Goal: Transaction & Acquisition: Purchase product/service

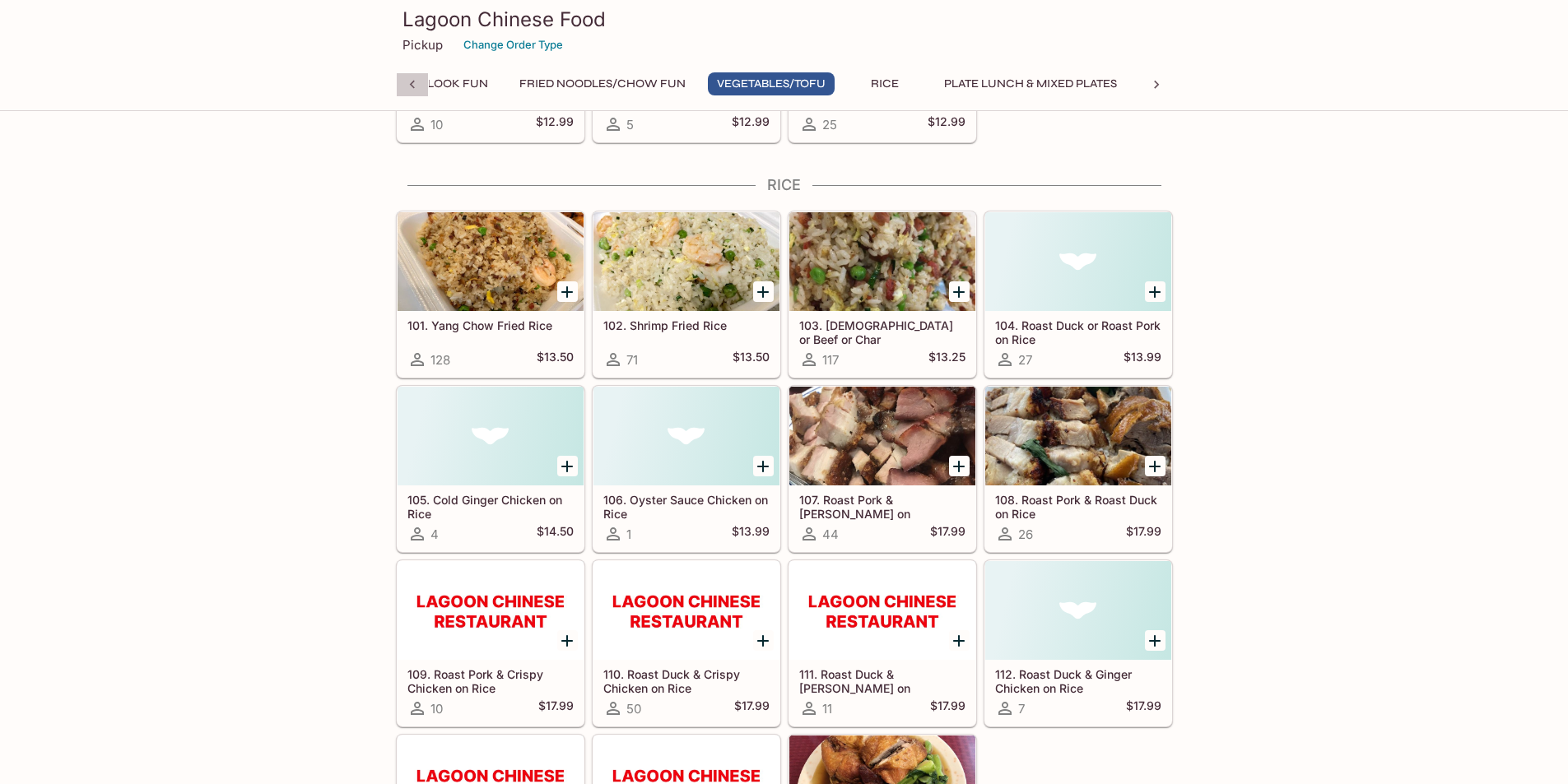
click at [413, 86] on icon at bounding box center [412, 84] width 17 height 17
click at [670, 82] on button "Soup" at bounding box center [667, 84] width 74 height 23
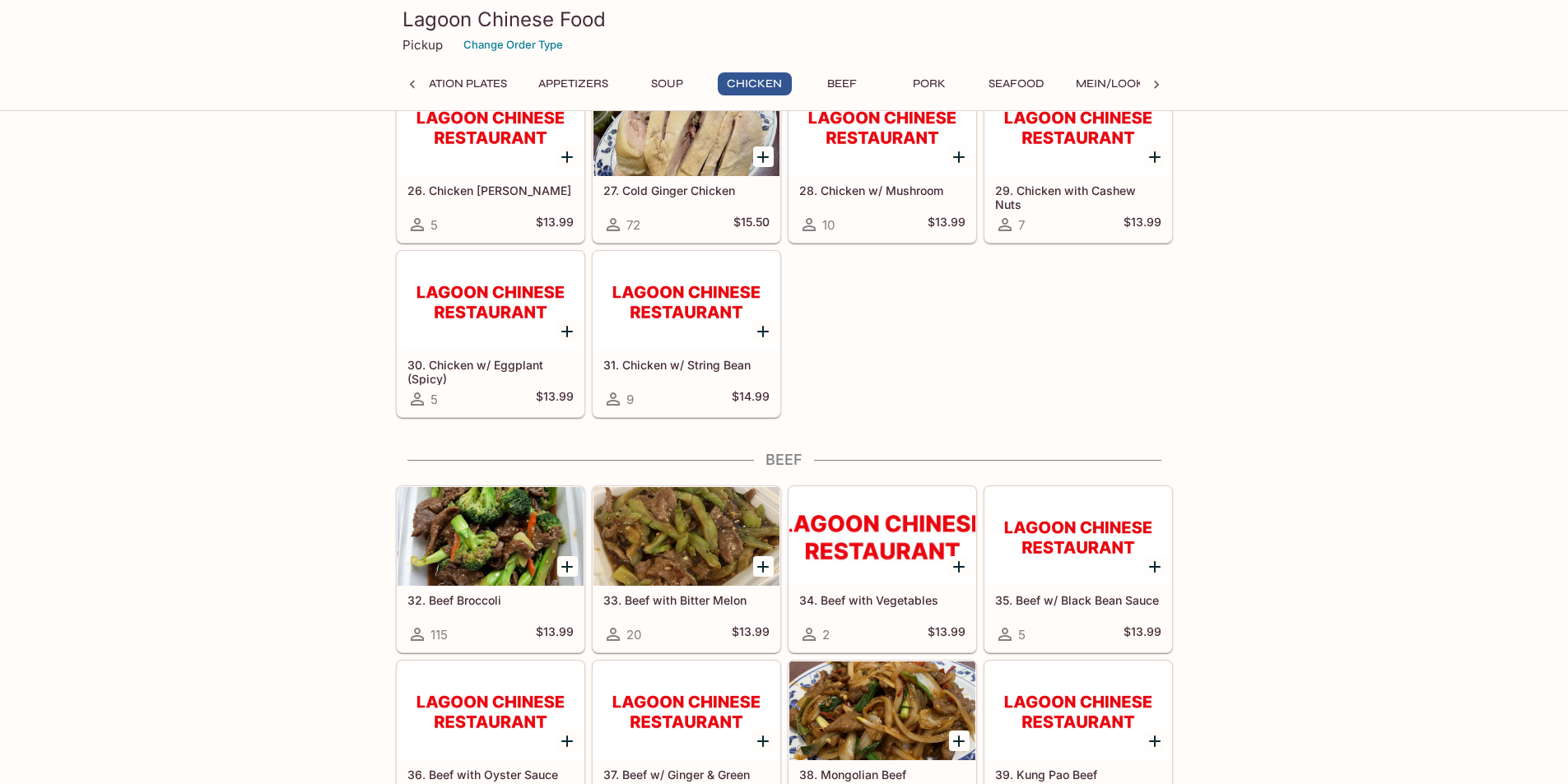
scroll to position [1862, 0]
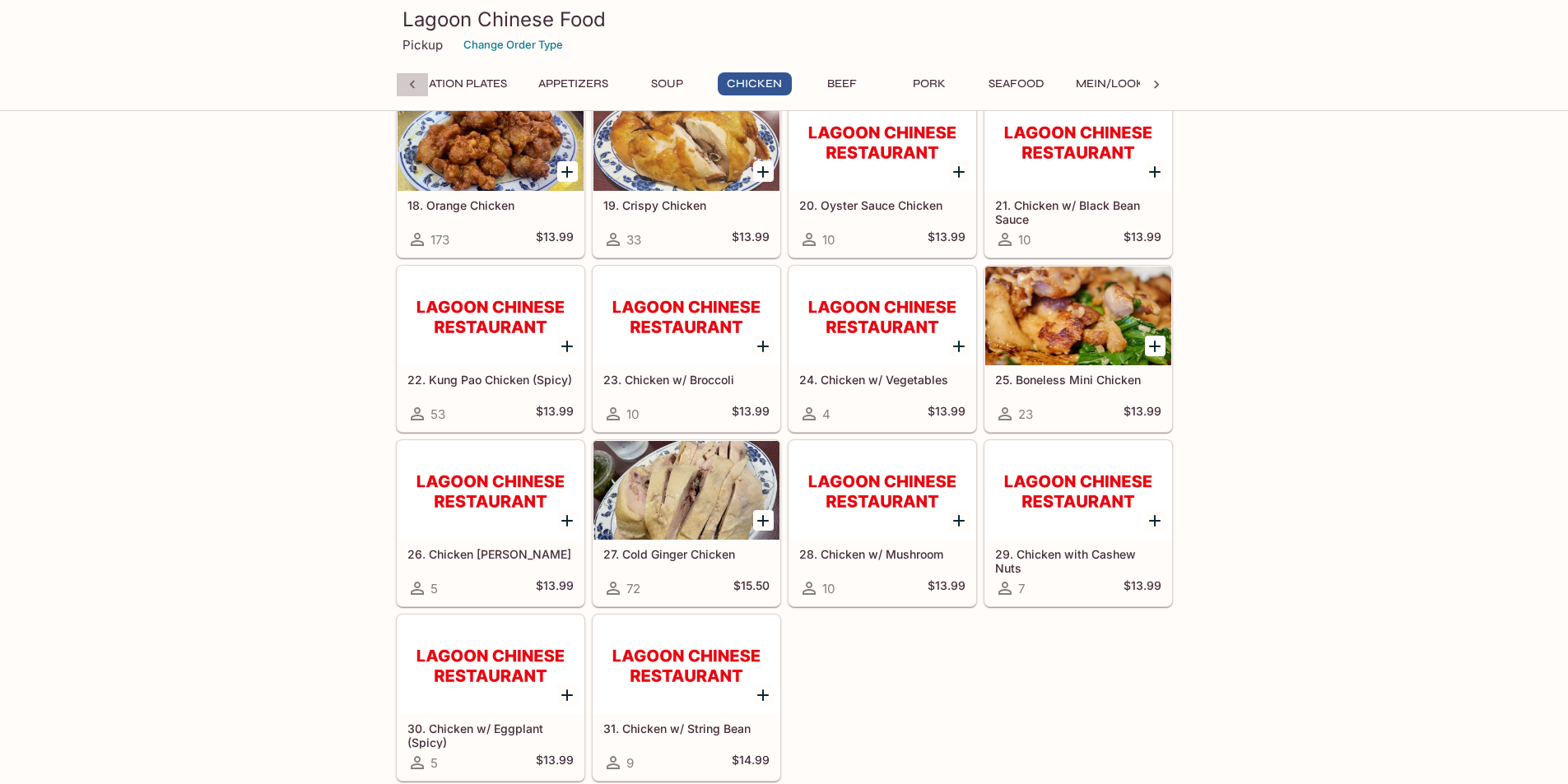
click at [411, 86] on icon at bounding box center [411, 85] width 5 height 8
click at [449, 78] on button "Daily Special" at bounding box center [485, 84] width 100 height 23
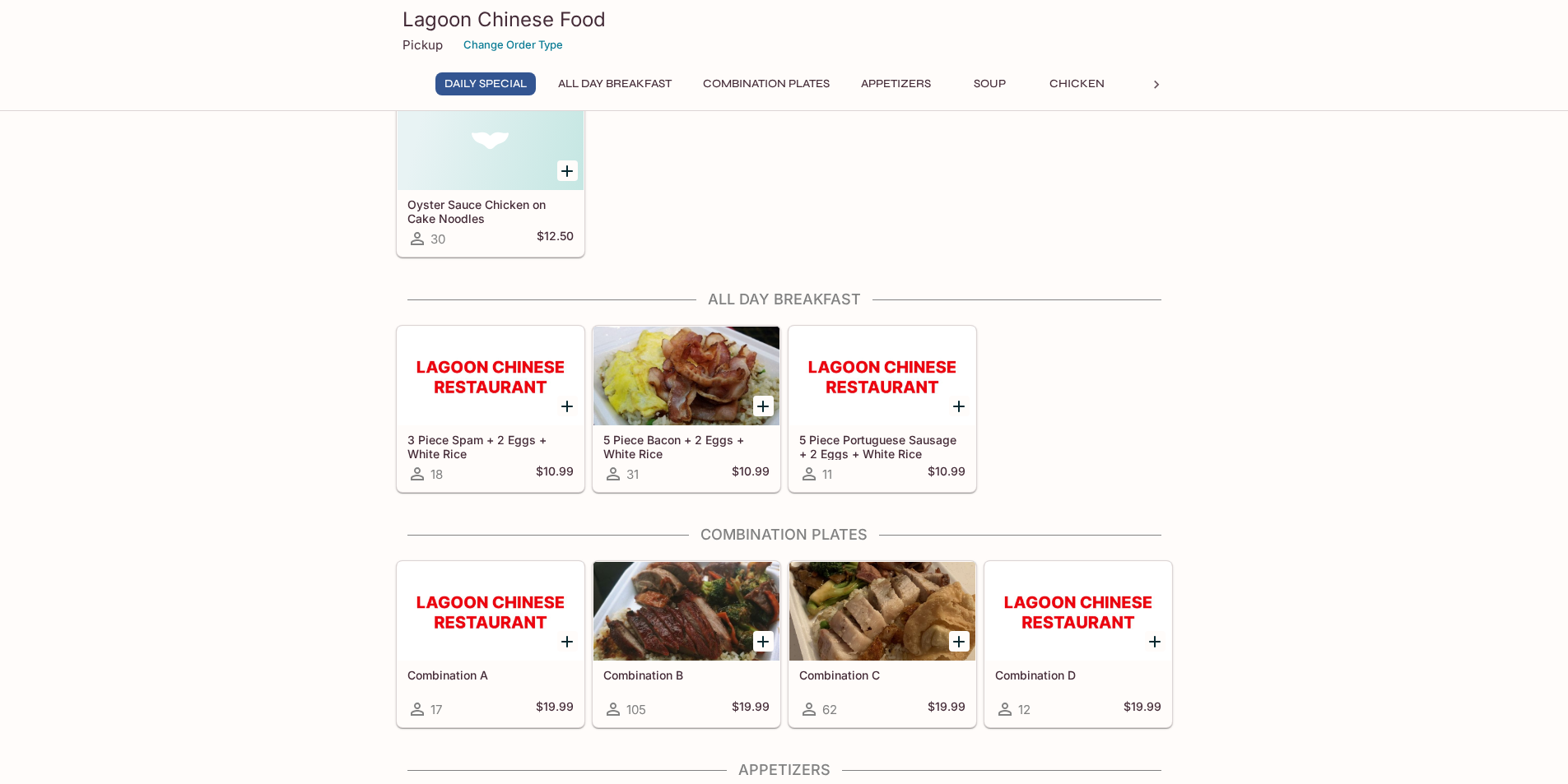
scroll to position [244, 0]
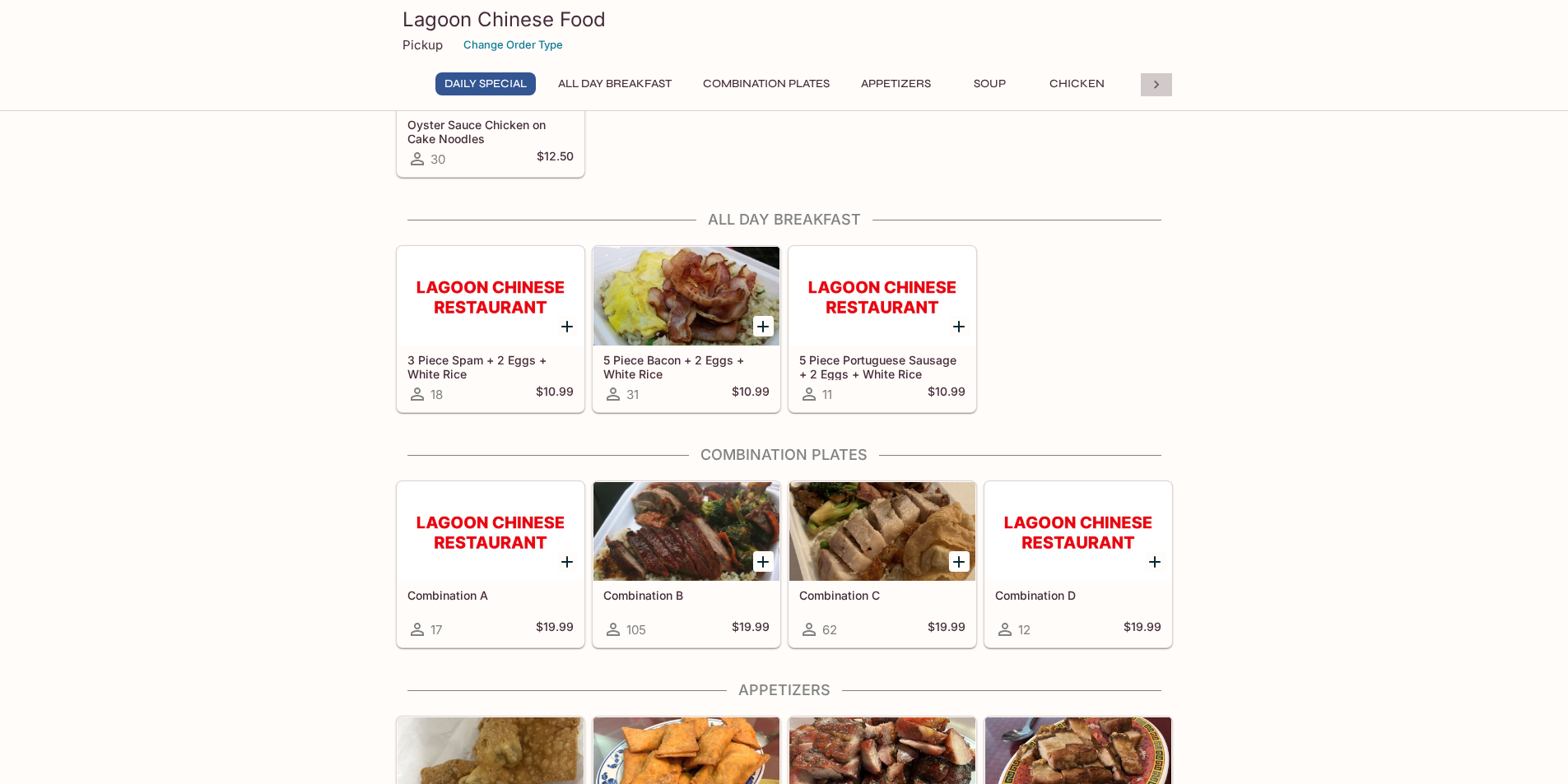
click at [1157, 90] on icon at bounding box center [1156, 84] width 17 height 17
click at [1099, 82] on button "Vegetables/Tofu" at bounding box center [1094, 84] width 127 height 23
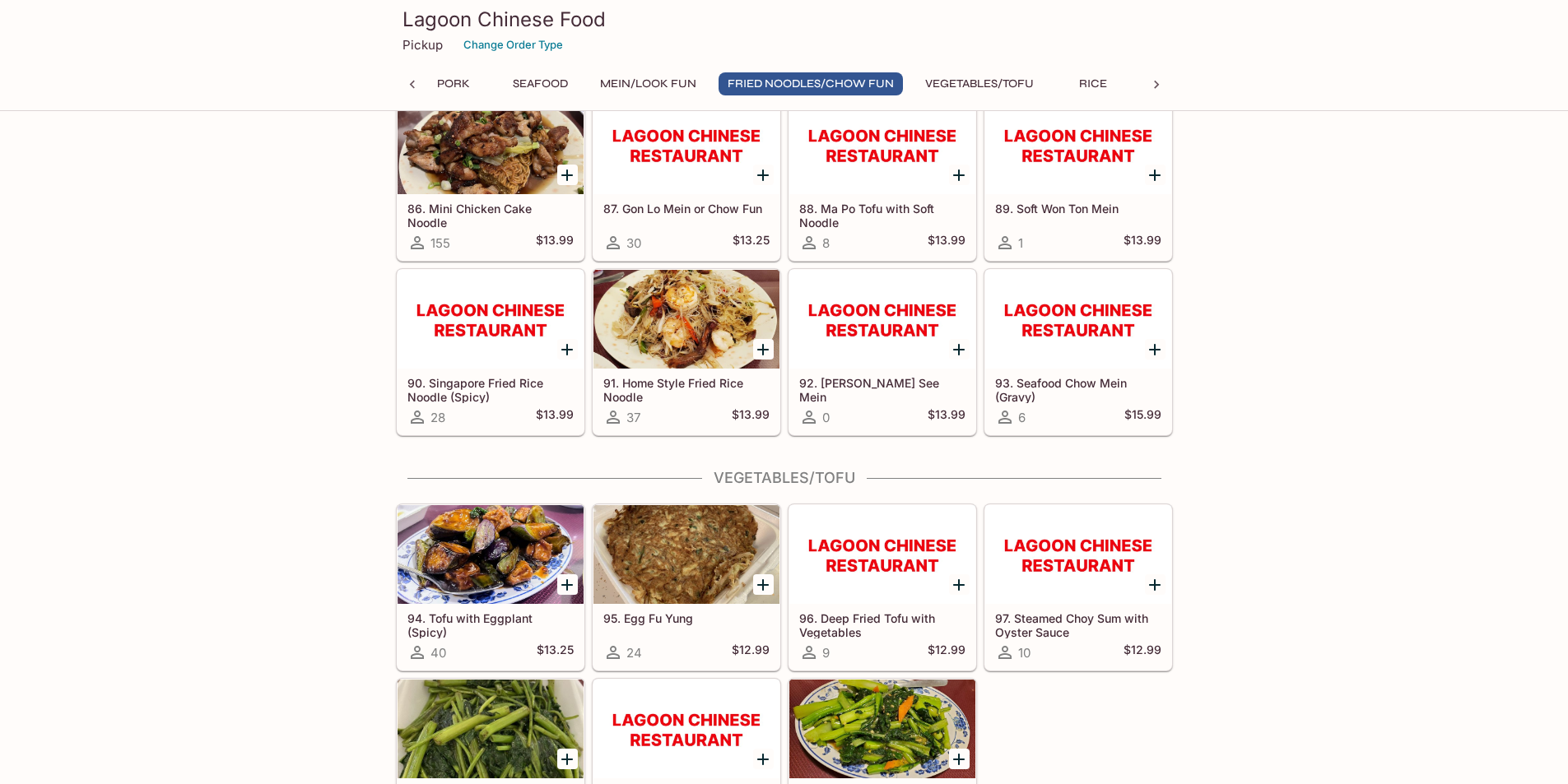
scroll to position [4728, 0]
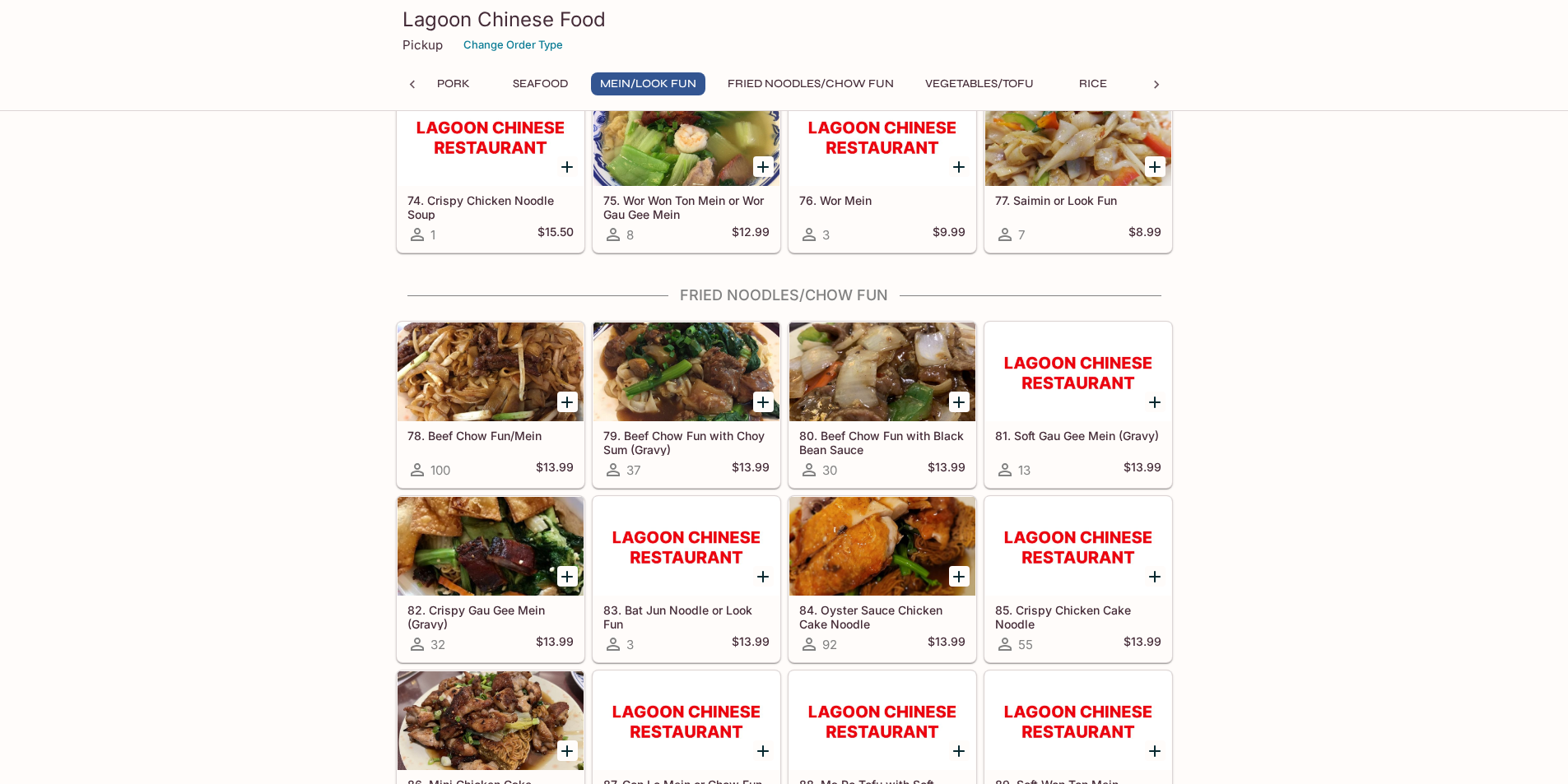
click at [777, 72] on button "Fried Noodles/Chow Fun" at bounding box center [810, 84] width 184 height 23
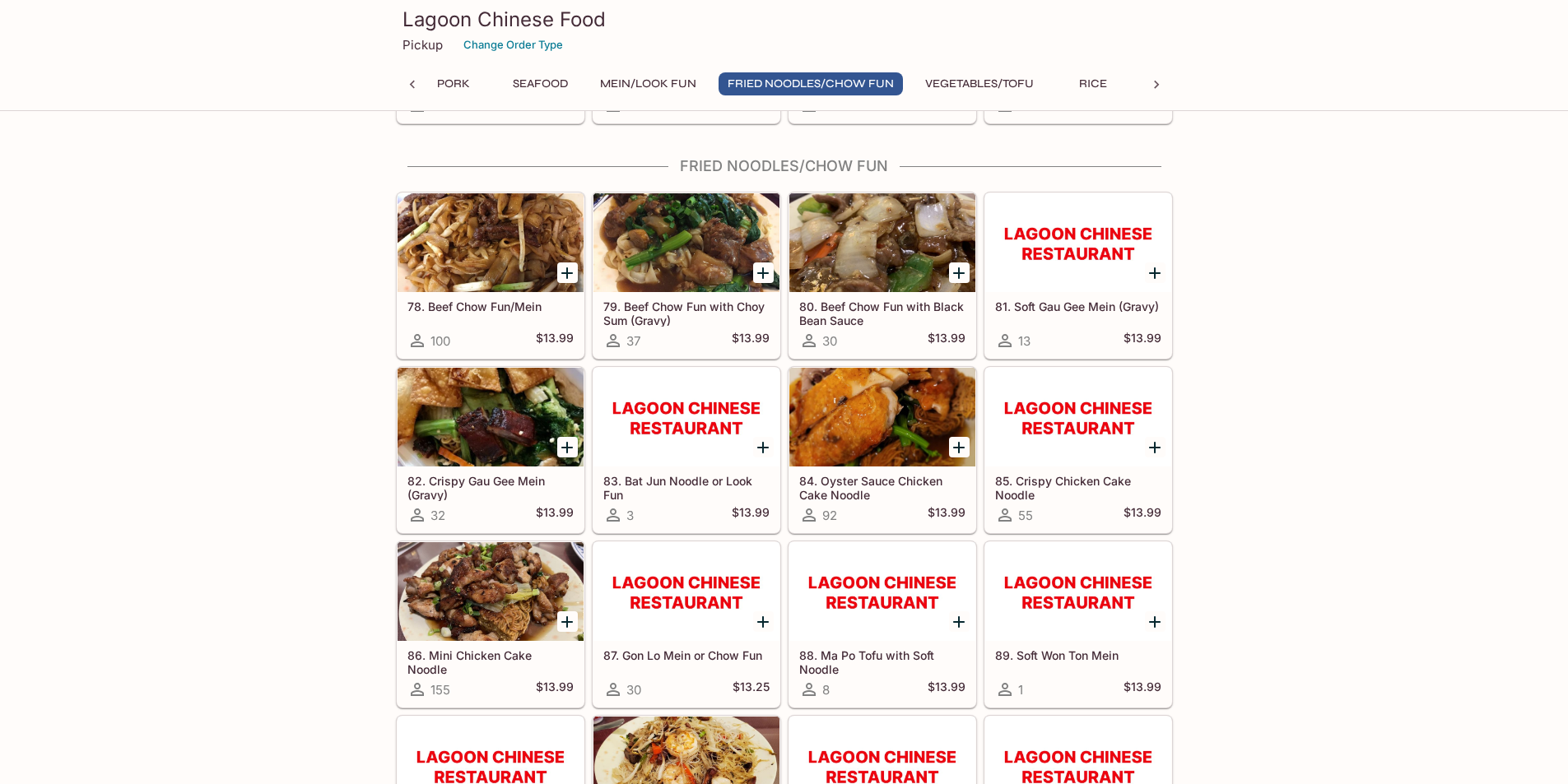
scroll to position [4875, 0]
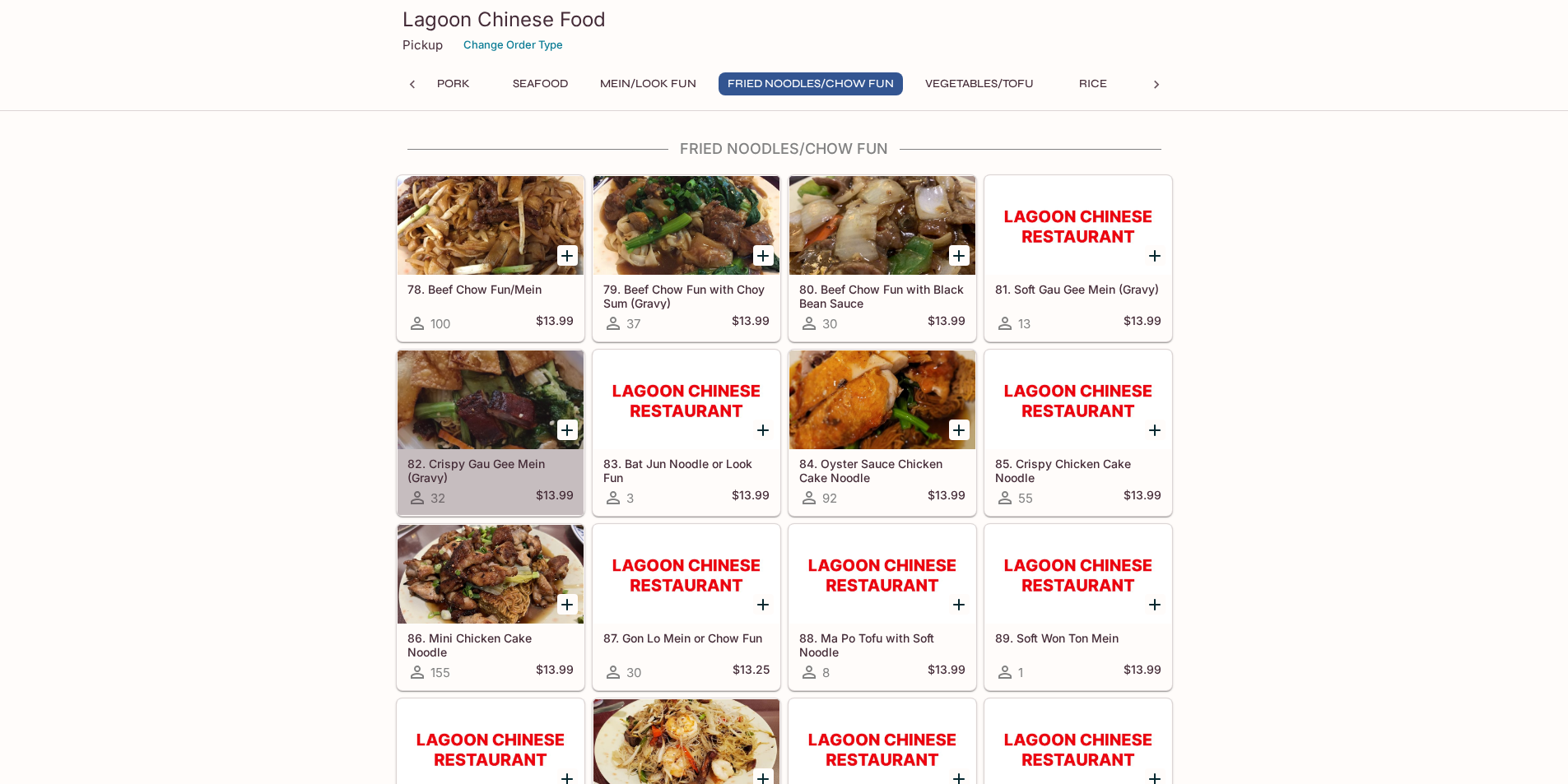
click at [492, 436] on div at bounding box center [490, 399] width 186 height 98
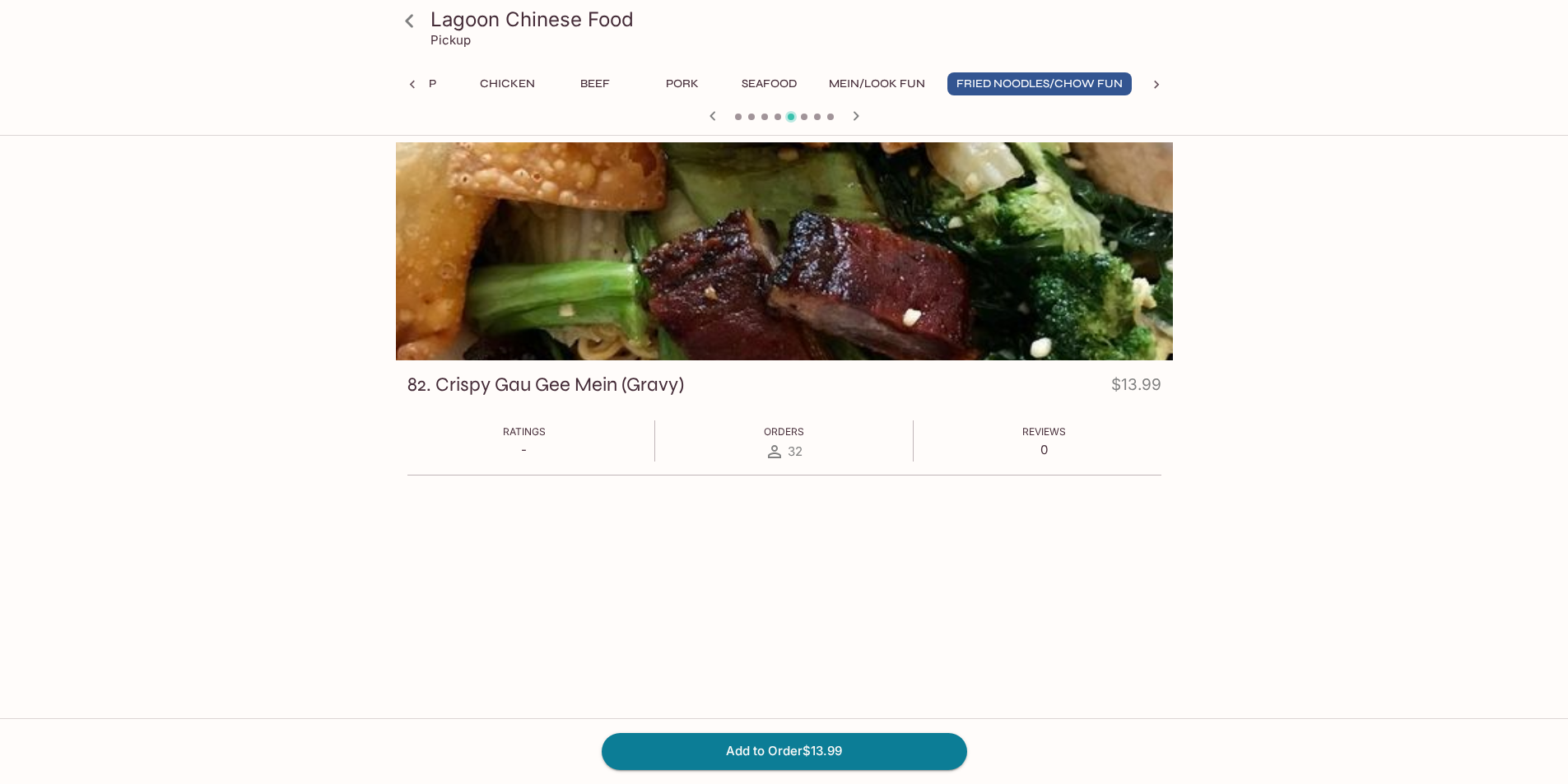
click at [1152, 82] on icon at bounding box center [1156, 84] width 17 height 17
click at [437, 87] on button "Fried Noodles/Chow Fun" at bounding box center [355, 84] width 184 height 23
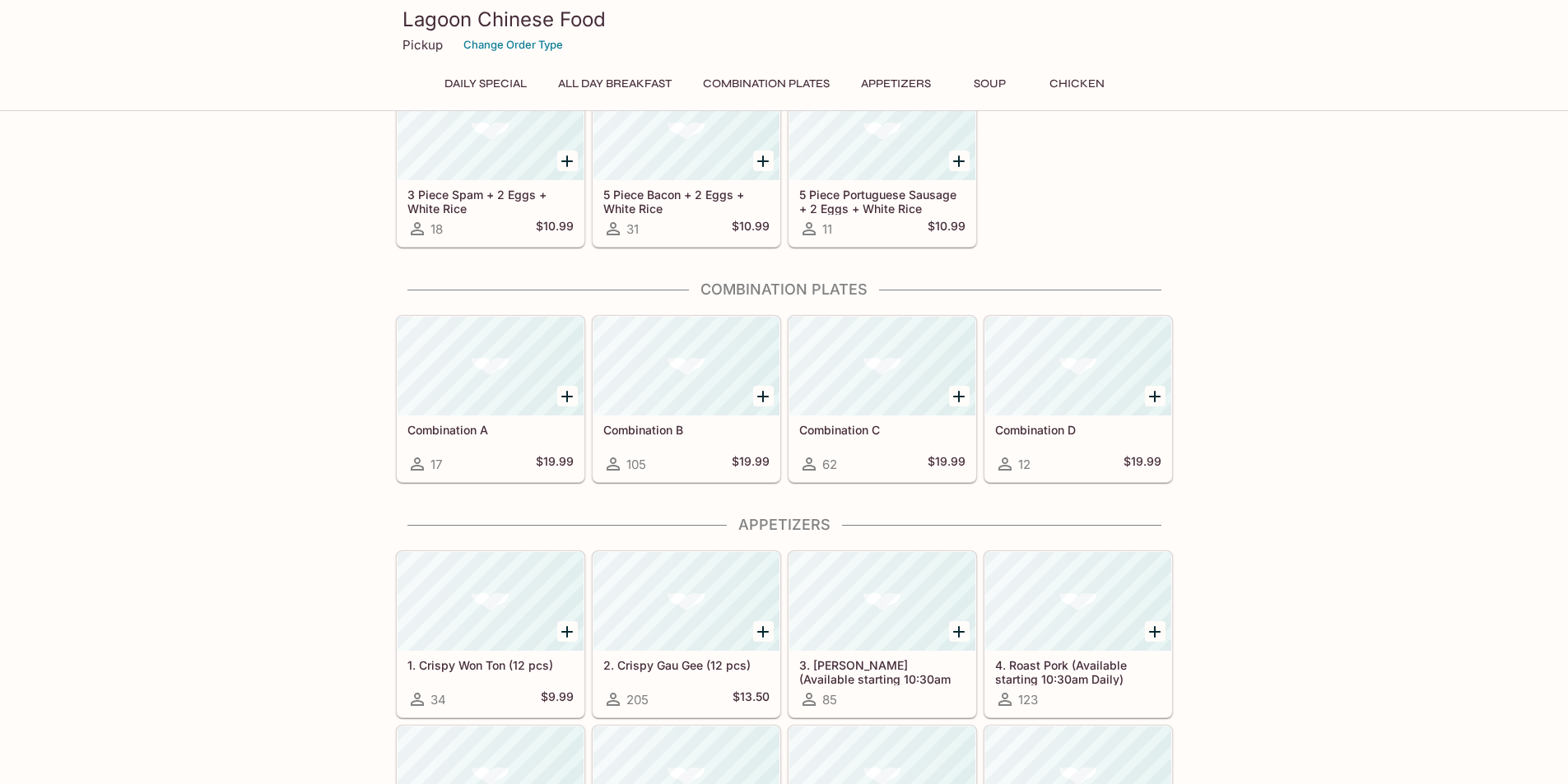
scroll to position [403, 0]
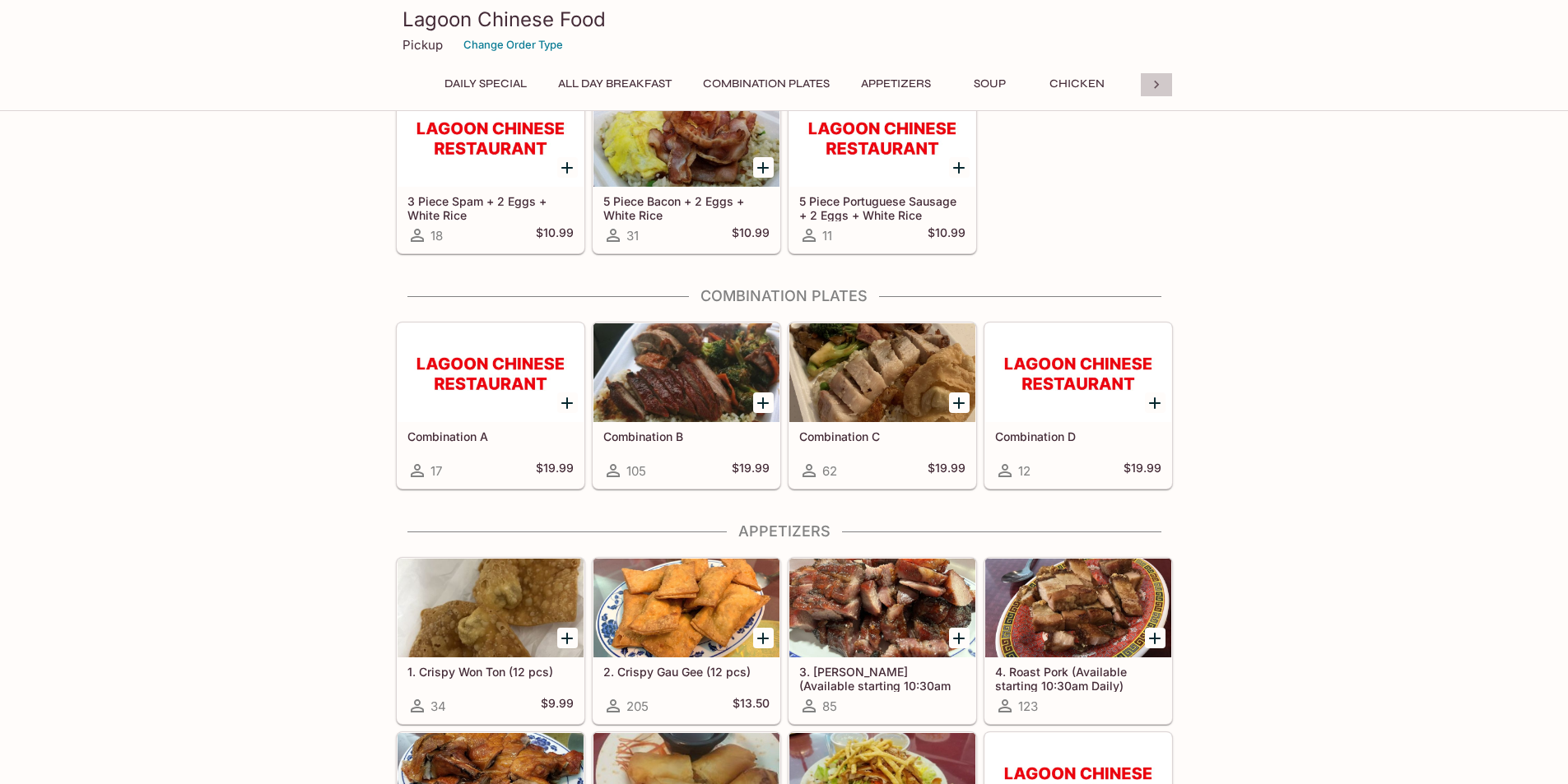
click at [1161, 88] on icon at bounding box center [1156, 84] width 17 height 17
click at [903, 87] on button "Fried Noodles/Chow Fun" at bounding box center [924, 84] width 184 height 23
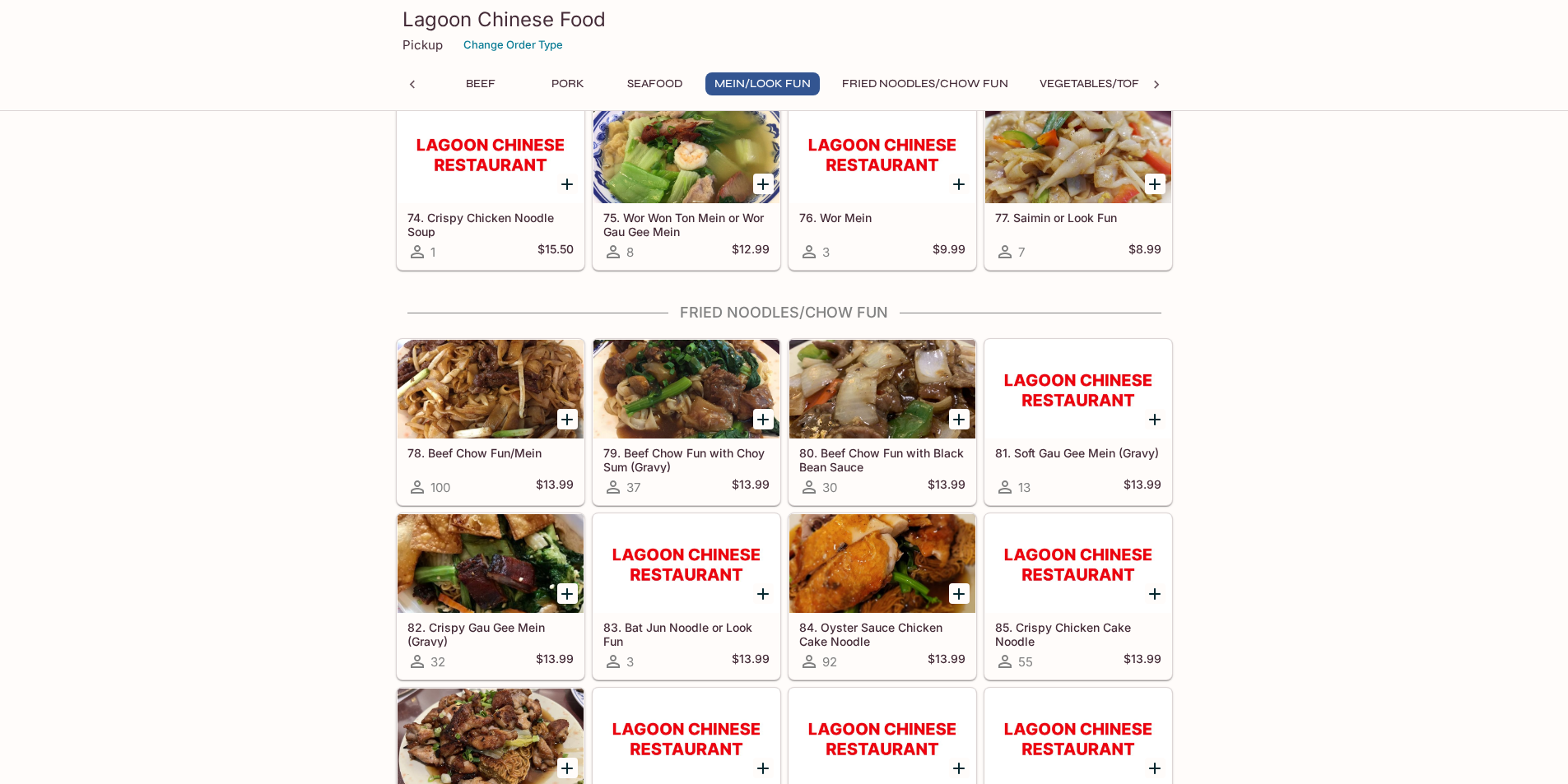
scroll to position [4628, 0]
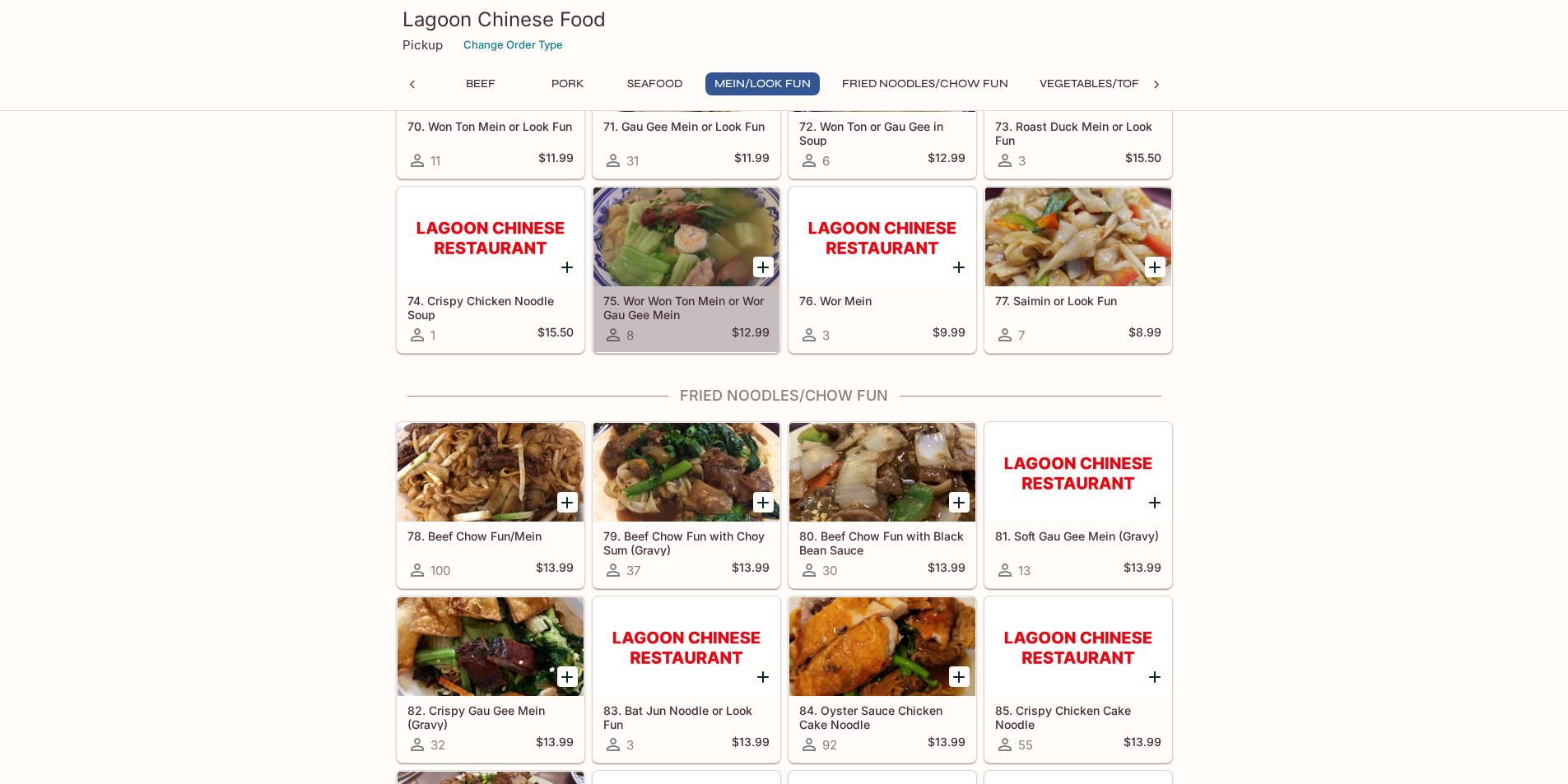
click at [656, 265] on div at bounding box center [686, 236] width 186 height 98
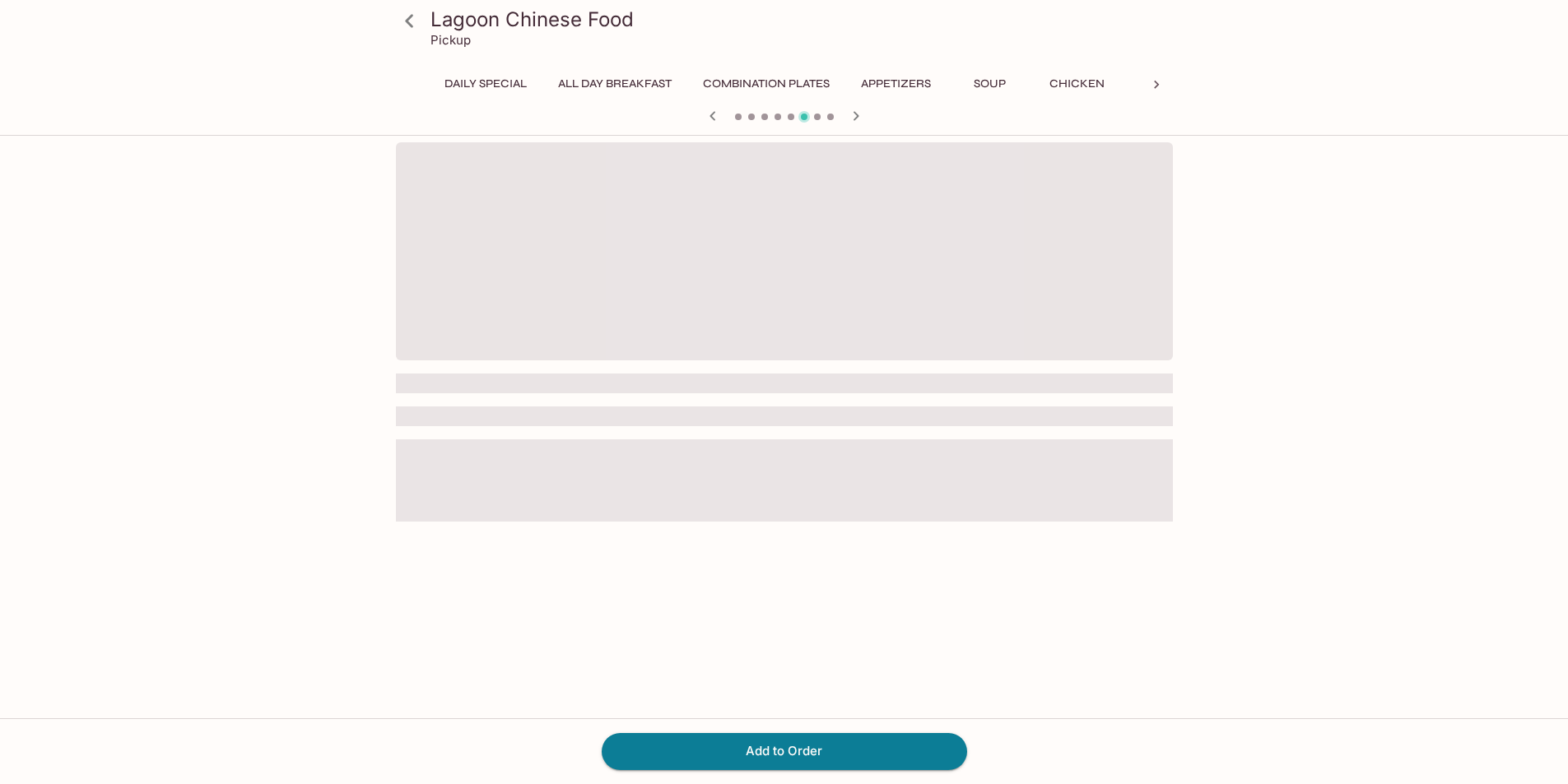
scroll to position [0, 372]
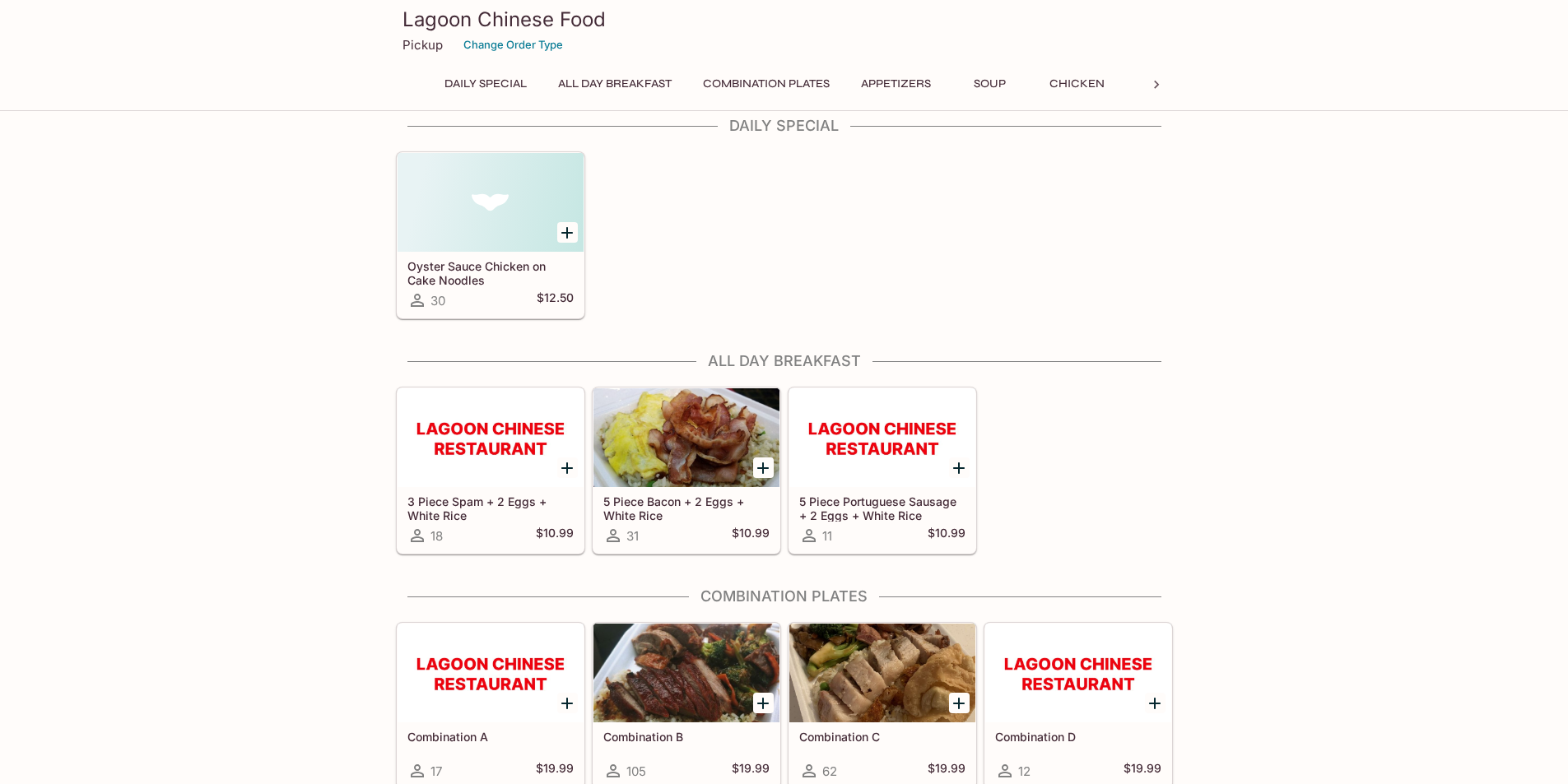
scroll to position [73, 0]
